Goal: Task Accomplishment & Management: Manage account settings

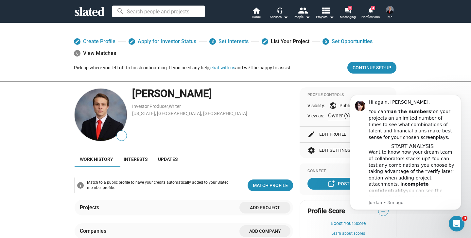
click at [88, 8] on icon at bounding box center [90, 11] width 30 height 9
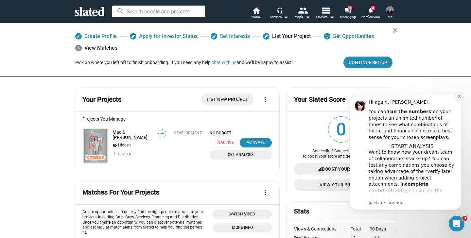
click at [458, 98] on icon "Dismiss notification" at bounding box center [459, 97] width 4 height 4
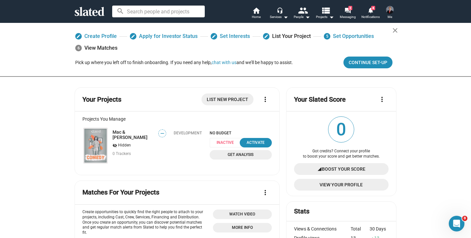
click at [393, 29] on mat-icon "close" at bounding box center [395, 30] width 8 height 8
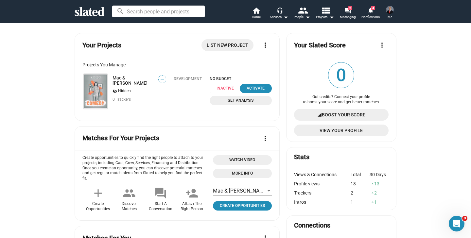
click at [389, 12] on img at bounding box center [390, 10] width 8 height 8
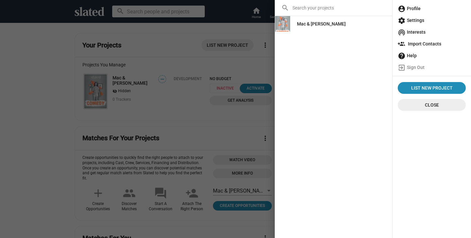
click at [418, 8] on span "account_circle Profile" at bounding box center [432, 9] width 68 height 12
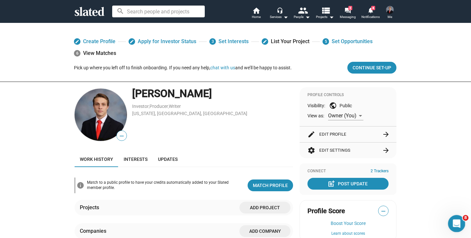
click at [458, 226] on div "Open Intercom Messenger" at bounding box center [456, 223] width 22 height 22
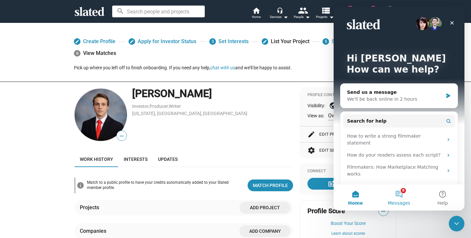
click at [397, 195] on button "8 Messages" at bounding box center [398, 197] width 43 height 26
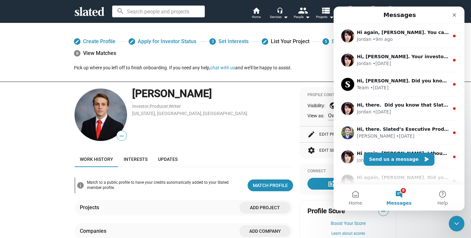
click at [211, 115] on div "[US_STATE], [GEOGRAPHIC_DATA], [GEOGRAPHIC_DATA]" at bounding box center [212, 114] width 161 height 6
click at [459, 220] on div "Close Intercom Messenger" at bounding box center [456, 223] width 16 height 16
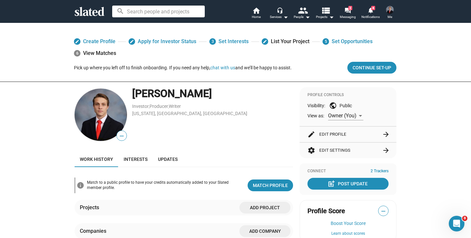
click at [257, 125] on div "[PERSON_NAME] Investor , Producer , Writer [US_STATE], [GEOGRAPHIC_DATA], [GEOG…" at bounding box center [212, 114] width 161 height 55
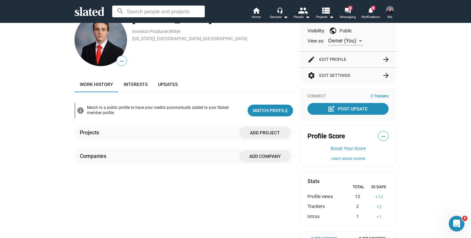
scroll to position [76, 0]
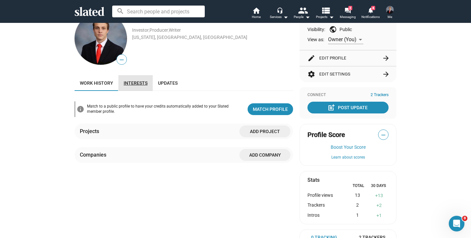
click at [139, 83] on span "Interests" at bounding box center [136, 82] width 24 height 5
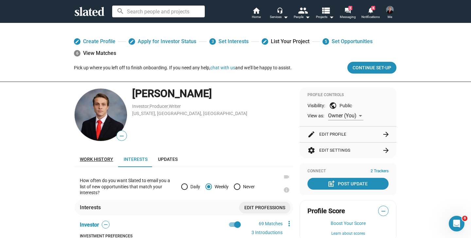
click at [87, 156] on link "Work history" at bounding box center [97, 159] width 44 height 16
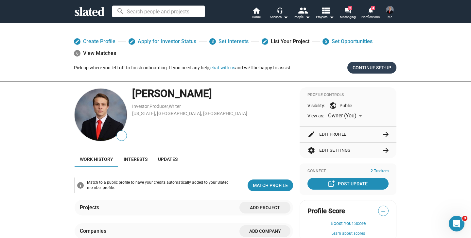
click at [378, 73] on span "Continue Set-up" at bounding box center [371, 68] width 39 height 12
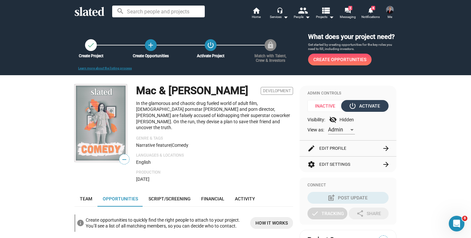
click at [372, 108] on div "power_settings_new Activate" at bounding box center [365, 106] width 30 height 12
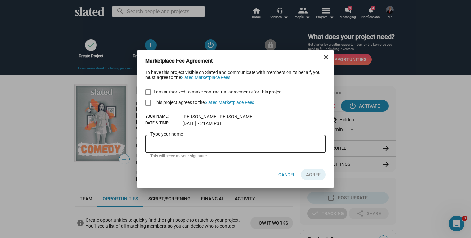
click at [284, 169] on span "Cancel" at bounding box center [286, 175] width 17 height 12
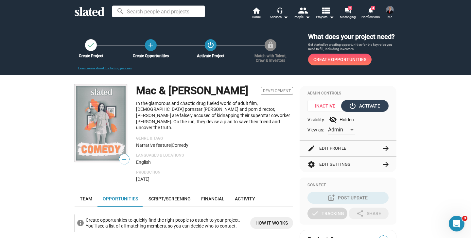
click at [378, 107] on div "power_settings_new Activate" at bounding box center [365, 106] width 30 height 12
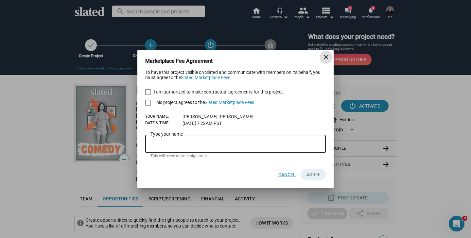
click at [282, 176] on span "Cancel" at bounding box center [286, 175] width 17 height 12
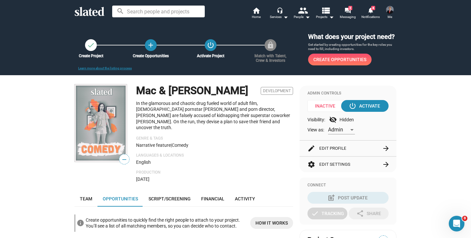
click at [97, 143] on img at bounding box center [101, 122] width 52 height 77
click at [391, 12] on img at bounding box center [390, 10] width 8 height 8
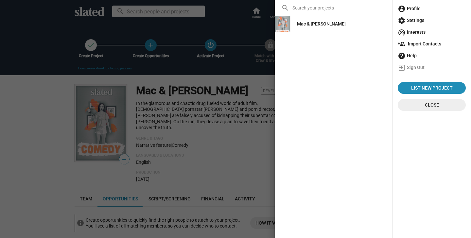
click at [419, 8] on span "account_circle Profile" at bounding box center [432, 9] width 68 height 12
